Goal: Task Accomplishment & Management: Manage account settings

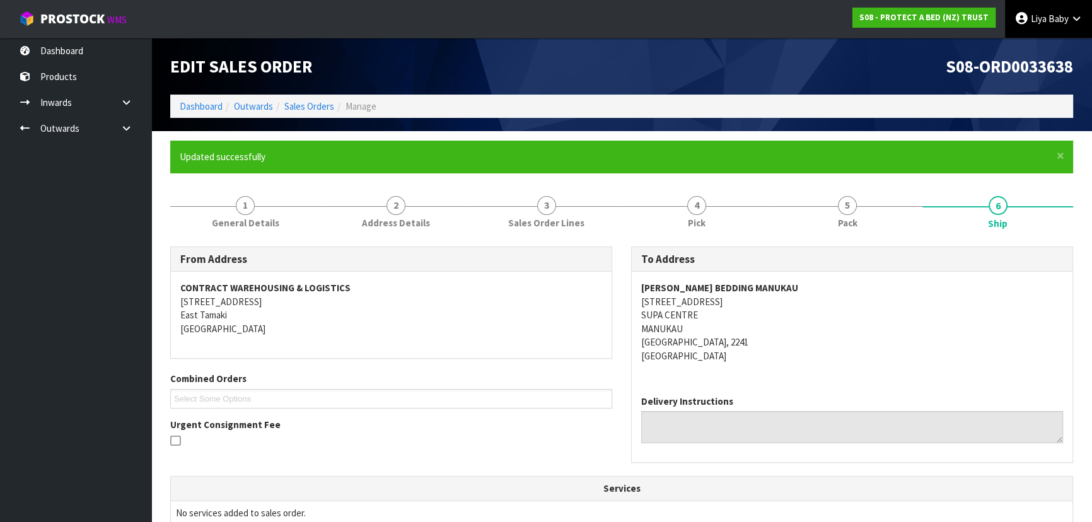
click at [1029, 30] on link "Liya Baby" at bounding box center [1048, 19] width 87 height 38
click at [1029, 54] on link "Logout" at bounding box center [1042, 50] width 100 height 17
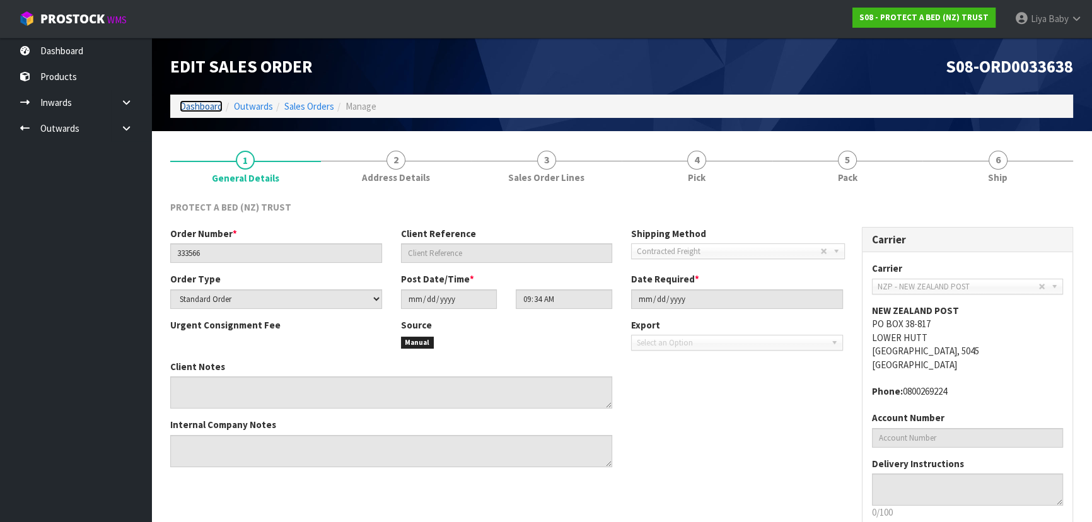
click at [201, 103] on link "Dashboard" at bounding box center [201, 106] width 43 height 12
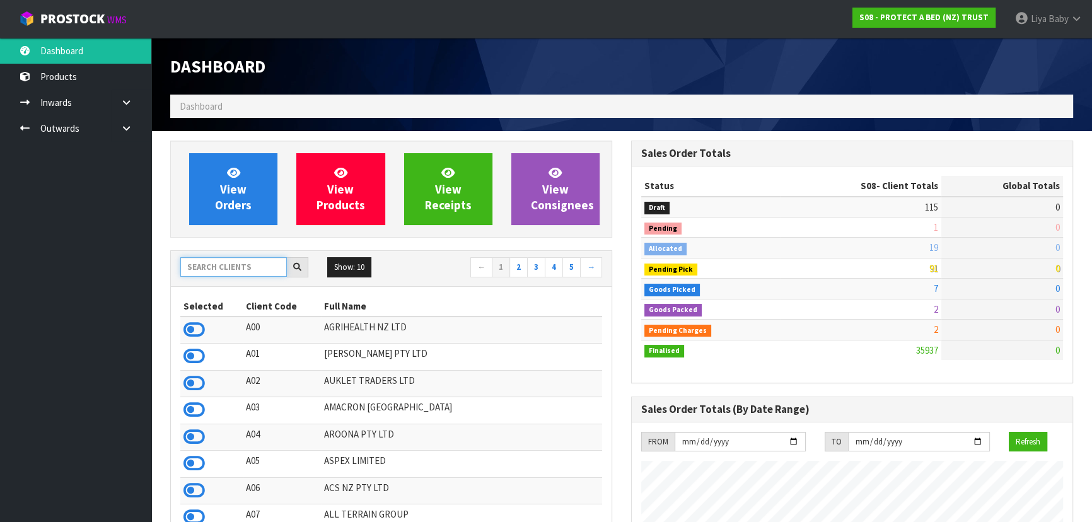
scroll to position [785, 460]
click at [231, 267] on input "text" at bounding box center [233, 267] width 107 height 20
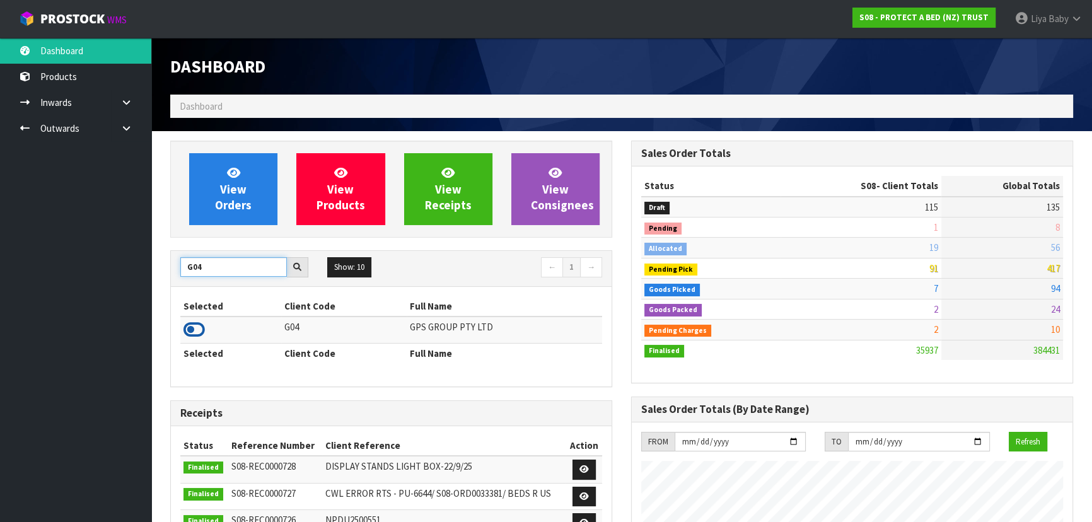
type input "G04"
click at [189, 323] on icon at bounding box center [193, 329] width 21 height 19
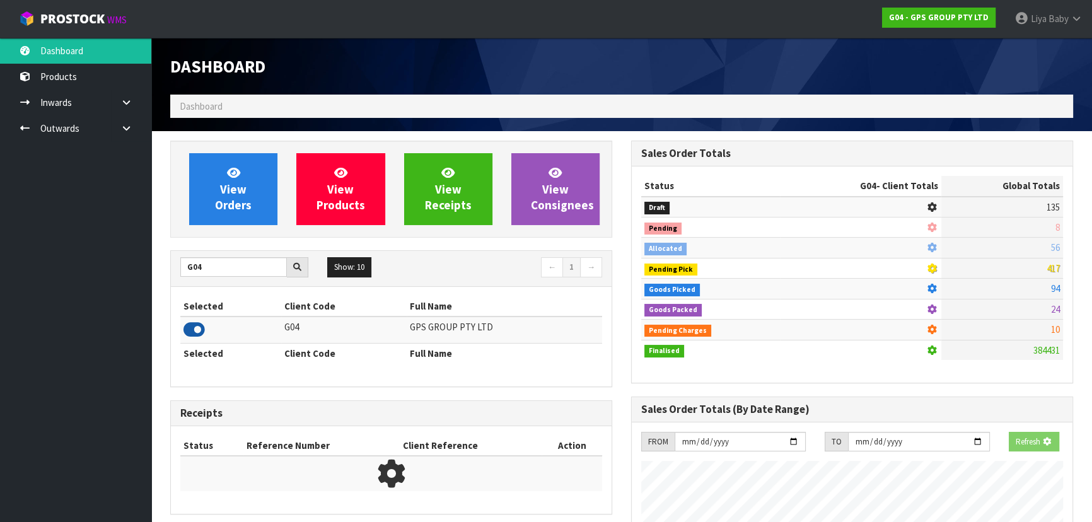
scroll to position [629646, 629955]
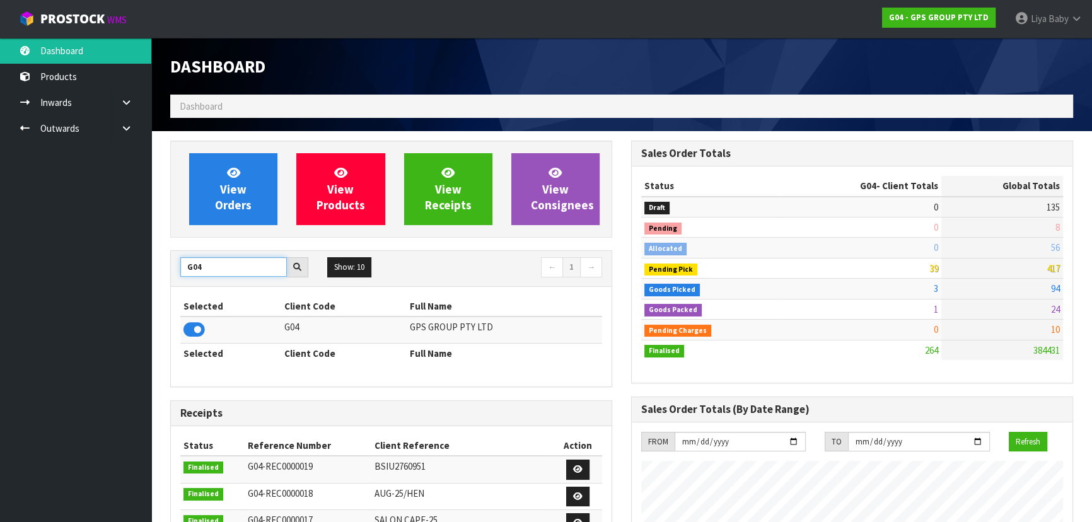
drag, startPoint x: 210, startPoint y: 267, endPoint x: 166, endPoint y: 270, distance: 44.2
click at [166, 270] on div "View Orders View Products View Receipts View Consignees G04 Show: 10 5 10 25 50…" at bounding box center [391, 507] width 461 height 732
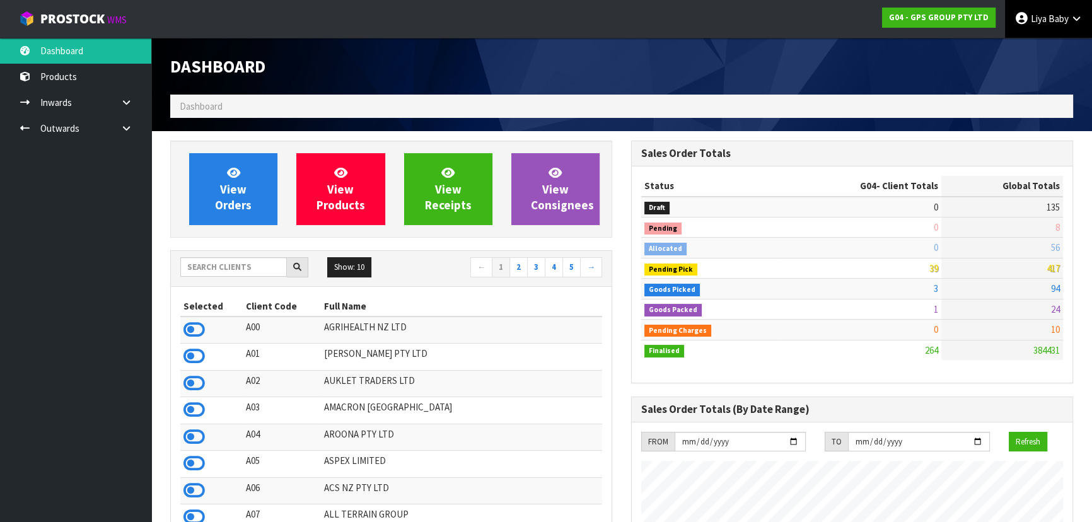
click at [1067, 22] on span "Baby" at bounding box center [1058, 19] width 20 height 12
click at [1040, 52] on link "Logout" at bounding box center [1042, 50] width 100 height 17
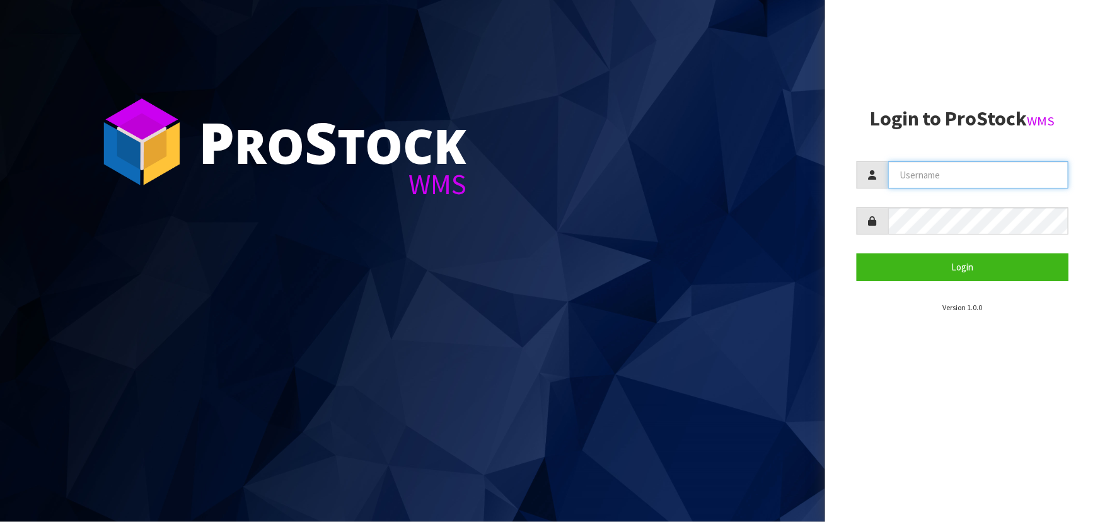
click at [936, 170] on input "text" at bounding box center [978, 174] width 180 height 27
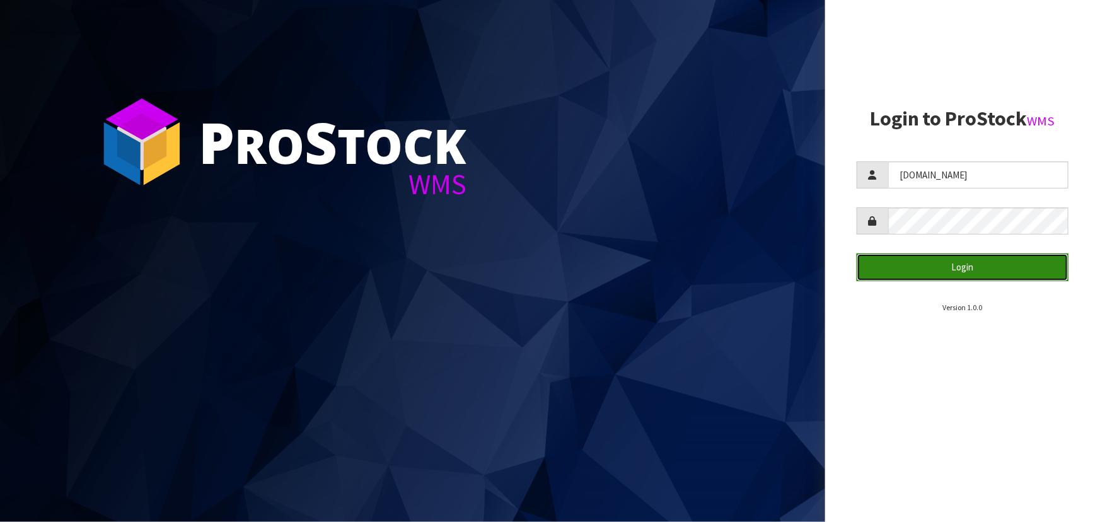
click at [903, 258] on button "Login" at bounding box center [963, 266] width 212 height 27
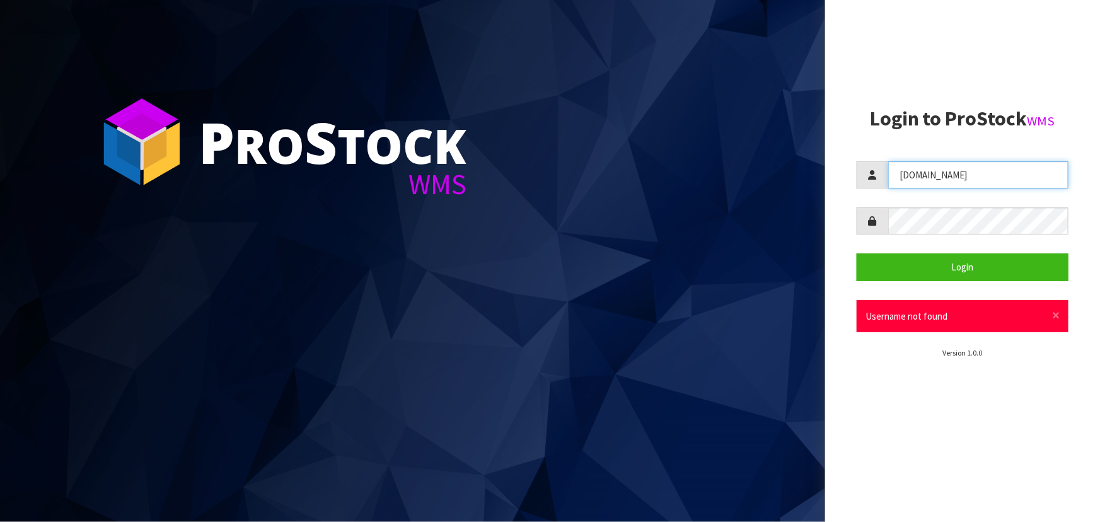
click at [945, 175] on input "MAUSALI02CWL.CO.NZ" at bounding box center [978, 174] width 180 height 27
type input "MAUSALI@CWL.CO.NZ"
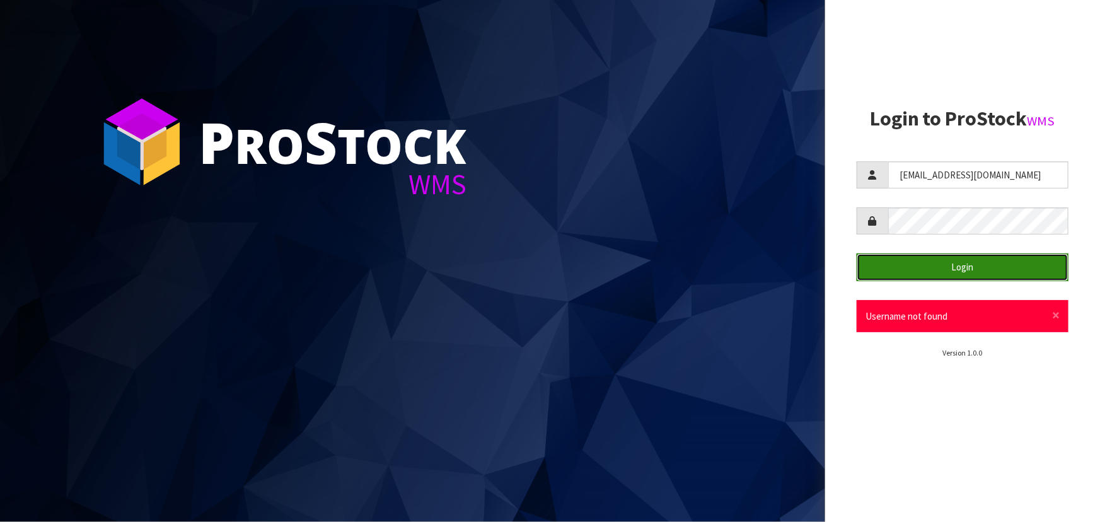
click at [948, 265] on button "Login" at bounding box center [963, 266] width 212 height 27
